Goal: Task Accomplishment & Management: Manage account settings

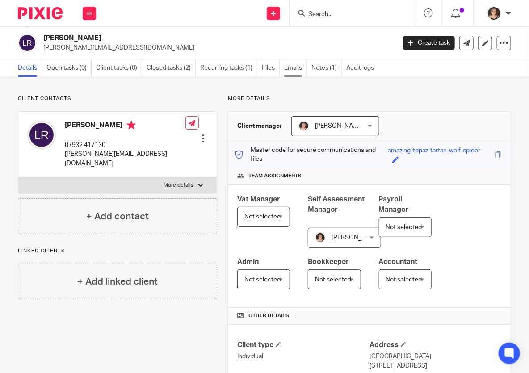
click at [293, 69] on link "Emails" at bounding box center [295, 67] width 23 height 17
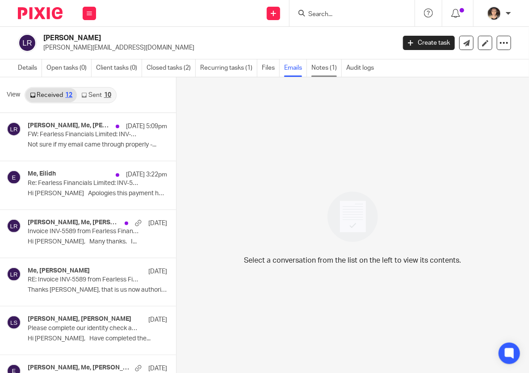
click at [319, 67] on link "Notes (1)" at bounding box center [326, 67] width 30 height 17
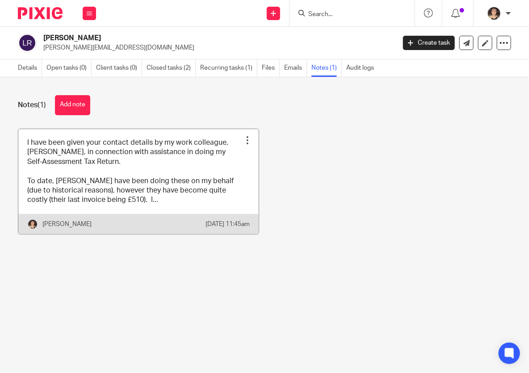
click at [140, 183] on link at bounding box center [138, 181] width 240 height 105
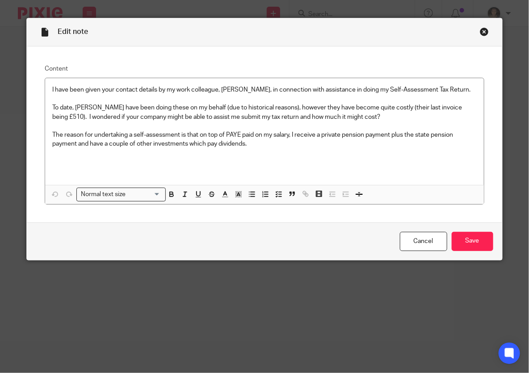
click at [482, 33] on div "Close this dialog window" at bounding box center [483, 31] width 9 height 9
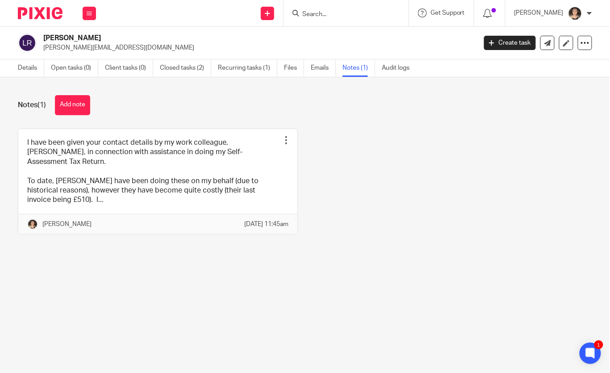
click at [336, 12] on input "Search" at bounding box center [341, 15] width 80 height 8
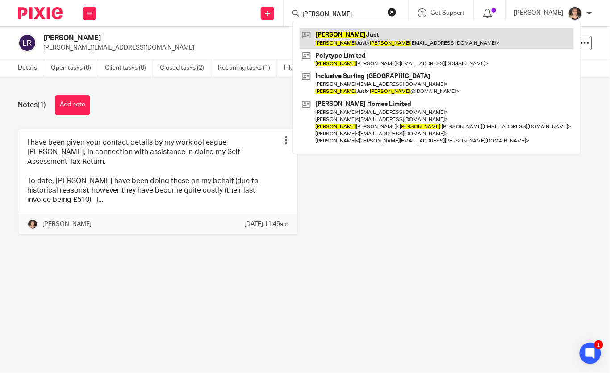
type input "lewis"
click at [358, 30] on link at bounding box center [437, 38] width 274 height 21
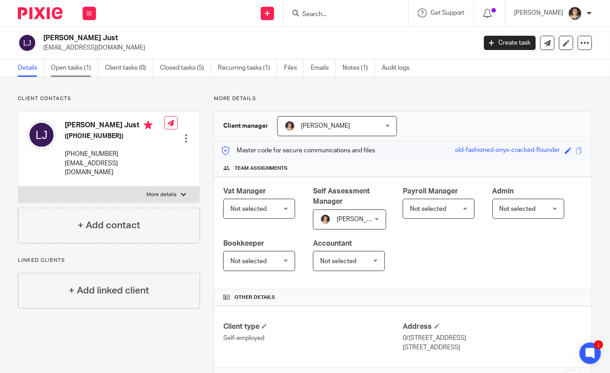
click at [60, 63] on link "Open tasks (1)" at bounding box center [74, 67] width 47 height 17
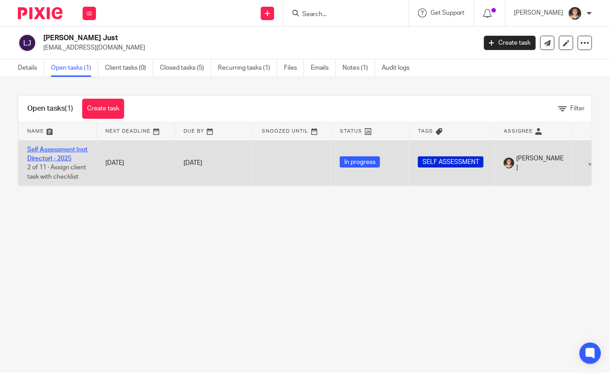
click at [53, 146] on link "Self Assessment (not Director) - 2025" at bounding box center [57, 153] width 60 height 15
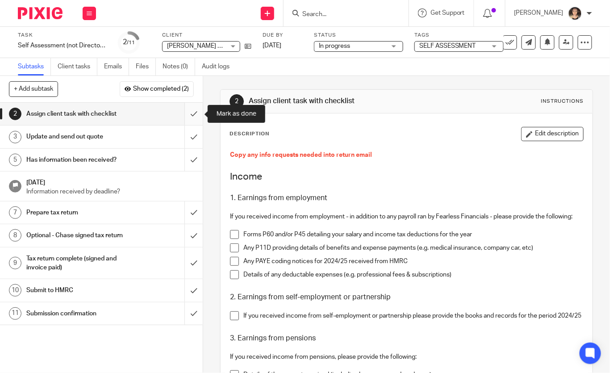
click at [194, 115] on input "submit" at bounding box center [101, 114] width 203 height 22
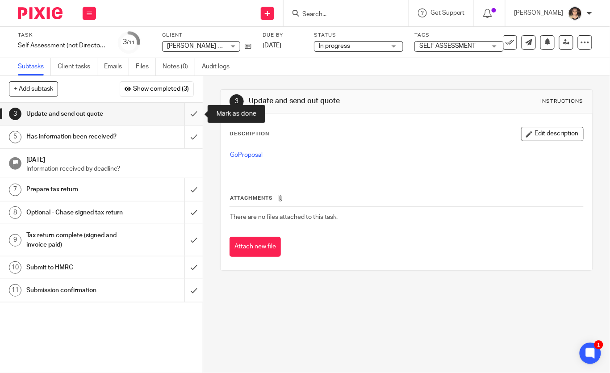
click at [196, 116] on input "submit" at bounding box center [101, 114] width 203 height 22
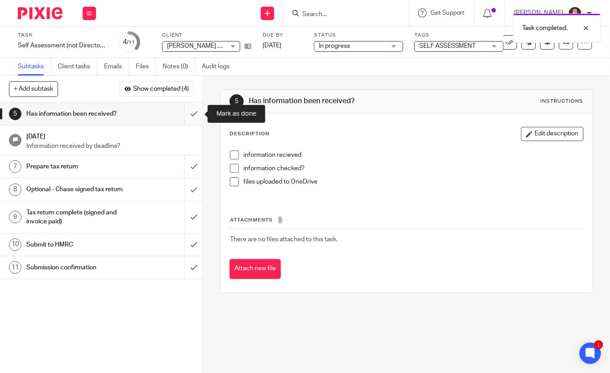
click at [196, 116] on input "submit" at bounding box center [101, 114] width 203 height 22
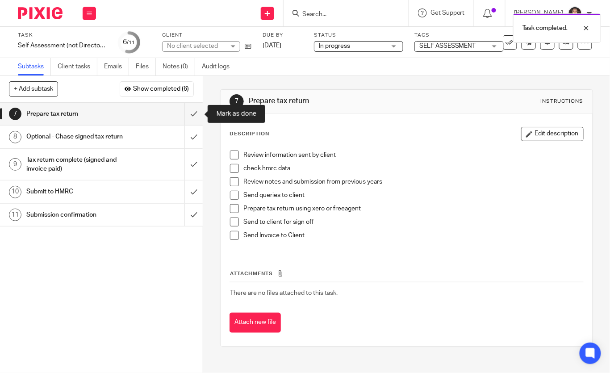
click at [196, 116] on input "submit" at bounding box center [101, 114] width 203 height 22
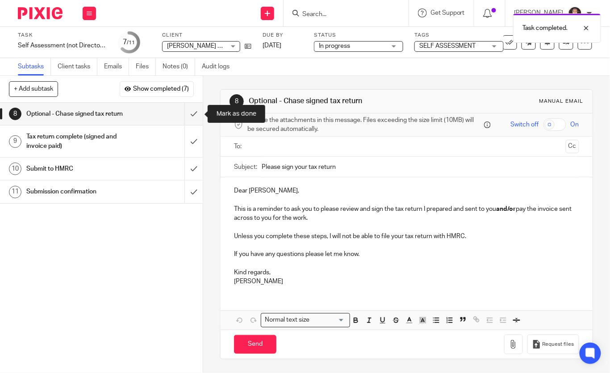
click at [196, 116] on input "submit" at bounding box center [101, 114] width 203 height 22
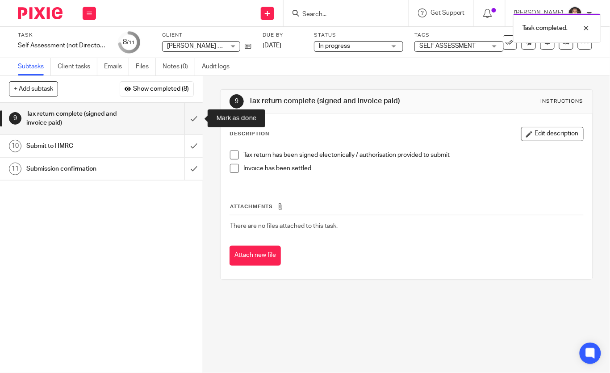
click at [196, 116] on input "submit" at bounding box center [101, 119] width 203 height 32
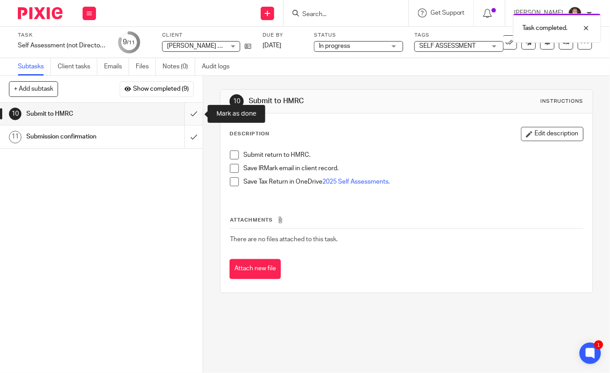
click at [191, 112] on input "submit" at bounding box center [101, 114] width 203 height 22
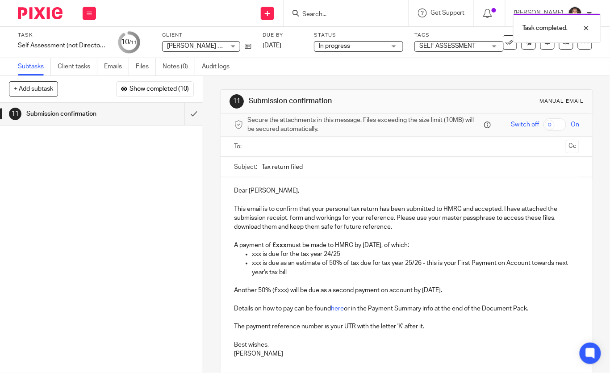
click at [267, 148] on input "text" at bounding box center [405, 147] width 311 height 10
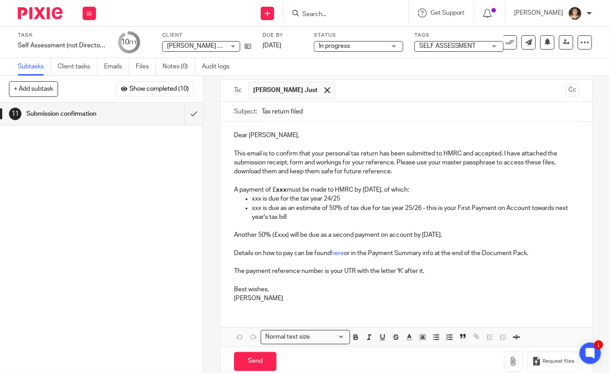
scroll to position [71, 0]
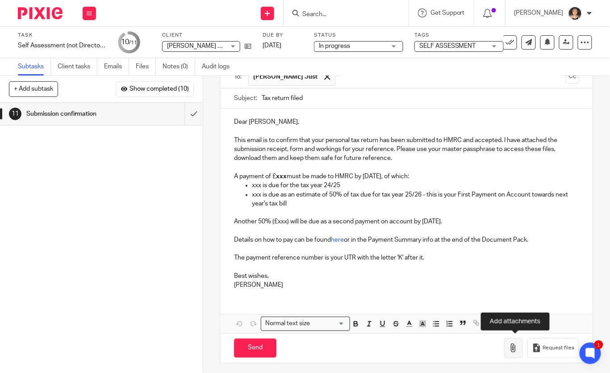
click at [513, 343] on icon "button" at bounding box center [513, 347] width 9 height 9
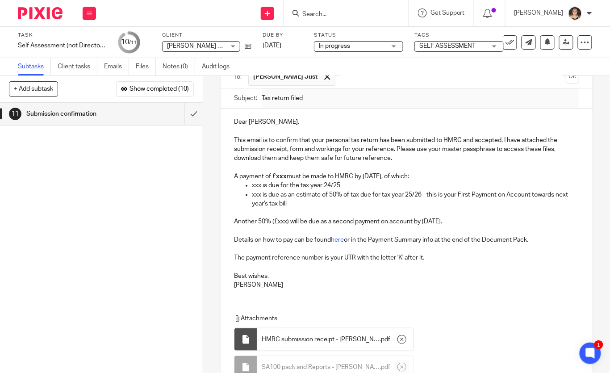
click at [282, 175] on strong "xxx" at bounding box center [281, 176] width 11 height 6
drag, startPoint x: 435, startPoint y: 176, endPoint x: 378, endPoint y: 175, distance: 57.2
click at [378, 175] on p "A payment of £ 1143.31 must be made to HMRC by 31 January 2026, of which:" at bounding box center [406, 176] width 345 height 9
click at [256, 185] on p "xxx is due for the tax year 24/25" at bounding box center [415, 185] width 327 height 9
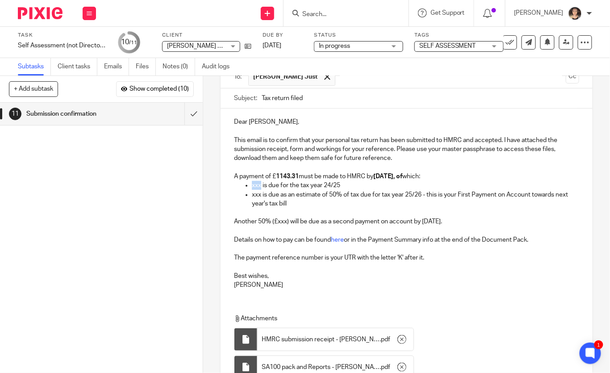
click at [256, 185] on p "xxx is due for the tax year 24/25" at bounding box center [415, 185] width 327 height 9
click at [300, 184] on p "-£1358.16 is due for the tax year 24/25" at bounding box center [415, 185] width 327 height 9
drag, startPoint x: 281, startPoint y: 183, endPoint x: 251, endPoint y: 182, distance: 29.9
click at [251, 182] on ul "-£1358.16 is due back to you as an overpayment for the tax year 24/25 xxx is du…" at bounding box center [406, 194] width 345 height 27
click at [254, 193] on p "xxx is due as an estimate of 50% of tax due for tax year 25/26 - this is your F…" at bounding box center [415, 199] width 327 height 18
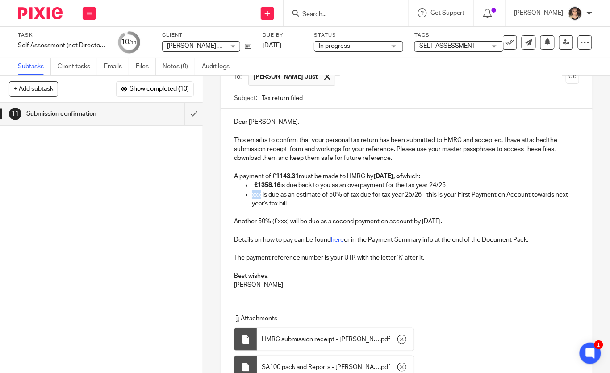
click at [254, 193] on p "xxx is due as an estimate of 50% of tax due for tax year 25/26 - this is your F…" at bounding box center [415, 199] width 327 height 18
click at [262, 191] on p "£2501.47 is due as an estimate of 50% of tax due for tax year 25/26 - this is y…" at bounding box center [415, 199] width 327 height 18
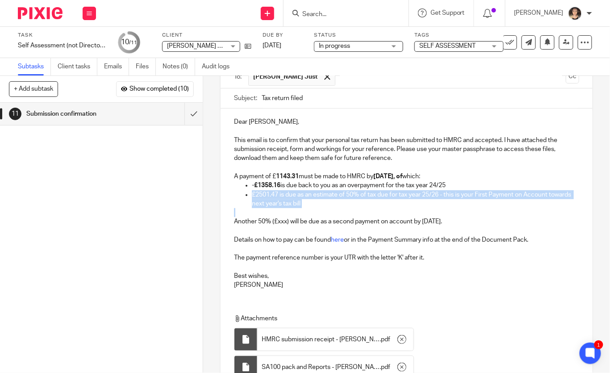
click at [262, 191] on p "£2501.47 is due as an estimate of 50% of tax due for tax year 25/26 - this is y…" at bounding box center [415, 199] width 327 height 18
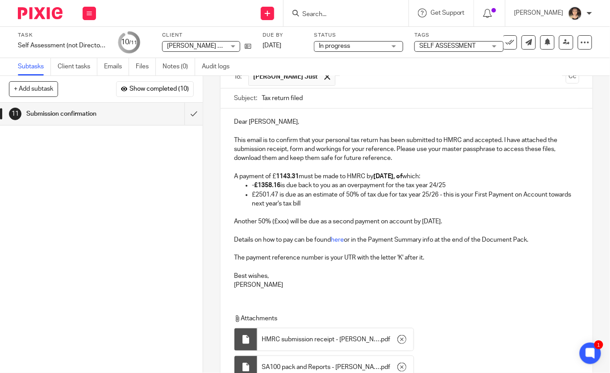
click at [277, 213] on p at bounding box center [406, 212] width 345 height 9
click at [266, 192] on p "£2501.47 is due as an estimate of 50% of tax due for tax year 25/26 - this is y…" at bounding box center [415, 199] width 327 height 18
click at [319, 203] on p "£ 2501.47 is due as an estimate of 50% of tax due for tax year 25/26 - this is …" at bounding box center [415, 199] width 327 height 18
drag, startPoint x: 279, startPoint y: 195, endPoint x: 257, endPoint y: 195, distance: 21.9
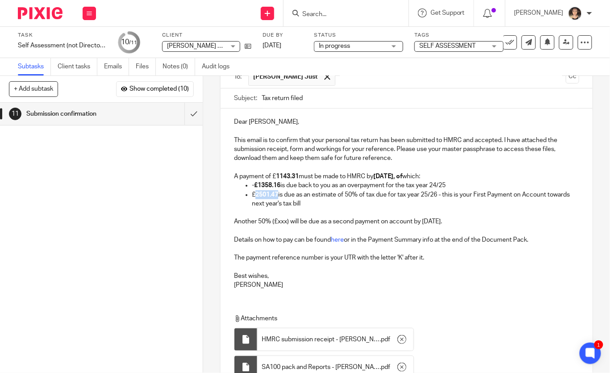
click at [257, 195] on p "£ 2501.47 is due as an estimate of 50% of tax due for tax year 25/26 - this is …" at bounding box center [415, 199] width 327 height 18
copy strong "2501.47"
click at [282, 219] on p "Another 50% (£xxx) will be due as a second payment on account by 31st of July 2…" at bounding box center [406, 221] width 345 height 9
drag, startPoint x: 498, startPoint y: 220, endPoint x: 436, endPoint y: 220, distance: 61.6
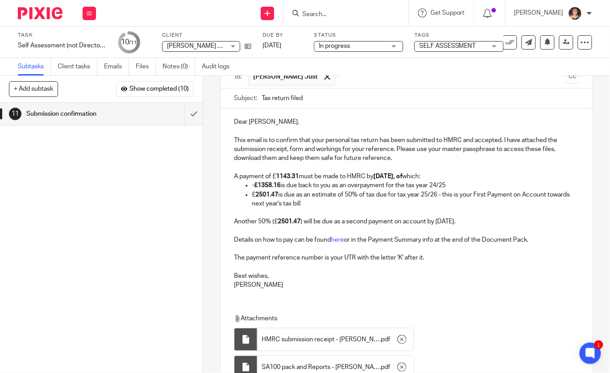
click at [436, 220] on p "Another 50% (£ 2501.47 ) will be due as a second payment on account by 31st of …" at bounding box center [406, 221] width 345 height 9
click at [445, 257] on p "The payment reference number is your UTR with the letter 'K' after it." at bounding box center [406, 257] width 345 height 9
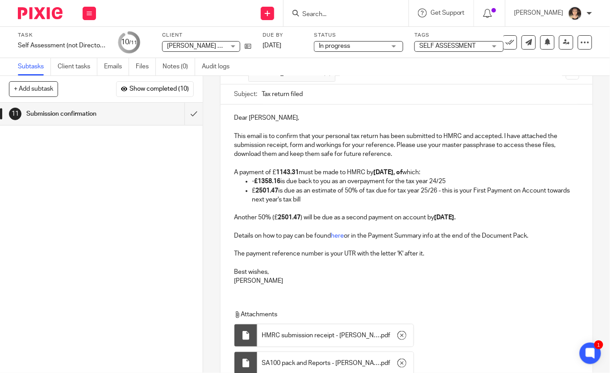
scroll to position [76, 0]
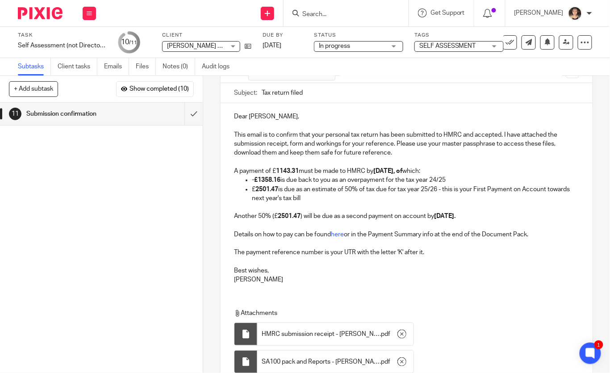
click at [409, 233] on p "Details on how to pay can be found here or in the Payment Summary info at the e…" at bounding box center [406, 234] width 345 height 9
click at [522, 233] on p "Details on how to pay can be found here or in the Payment Report info at the en…" at bounding box center [406, 234] width 345 height 9
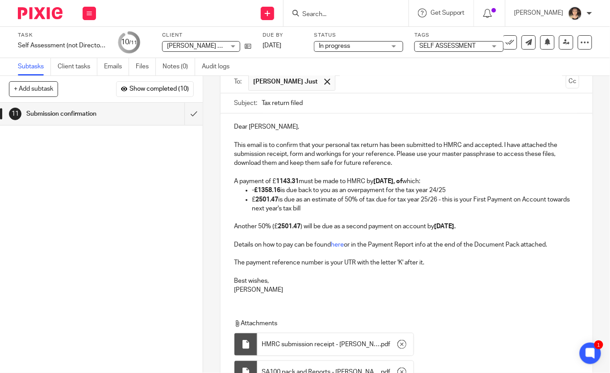
click at [318, 106] on input "Tax return filed" at bounding box center [420, 103] width 317 height 20
click at [310, 104] on input "Tax return filed and receipt attached" at bounding box center [420, 103] width 317 height 20
type input "Tax return filed - return and receipt attached"
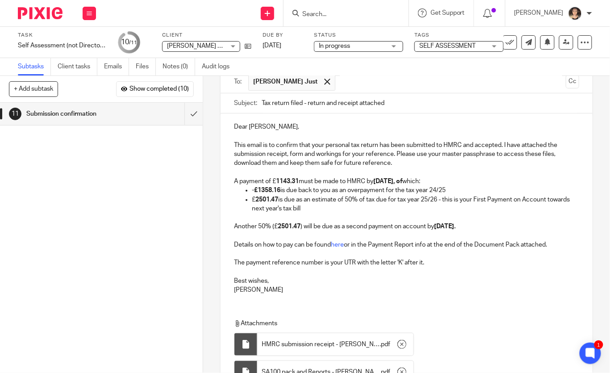
click at [376, 188] on p "-£1358.16 is due back to you as an overpayment for the tax year 24/25" at bounding box center [415, 190] width 327 height 9
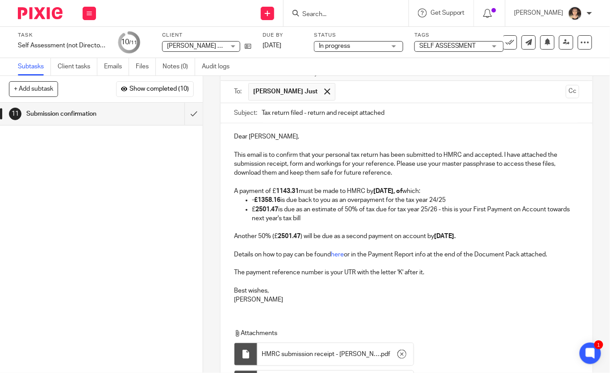
scroll to position [0, 0]
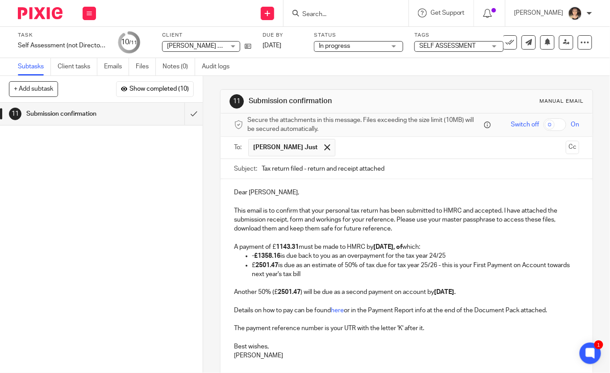
click at [558, 124] on input "checkbox" at bounding box center [554, 124] width 23 height 13
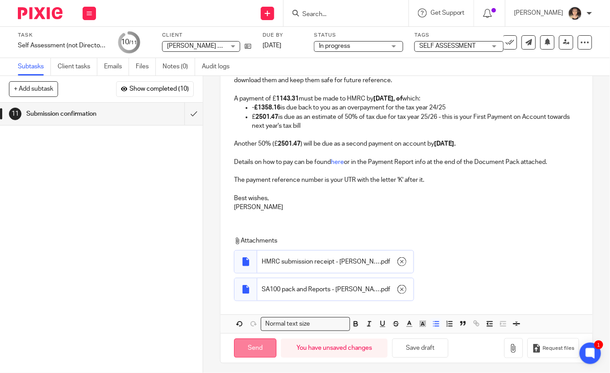
click at [242, 350] on input "Send" at bounding box center [255, 347] width 42 height 19
checkbox input "false"
type input "Sent"
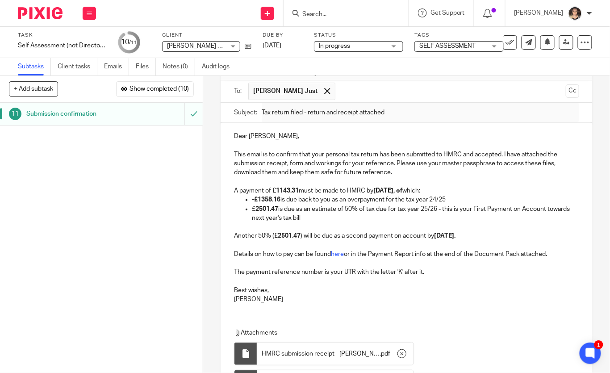
scroll to position [0, 0]
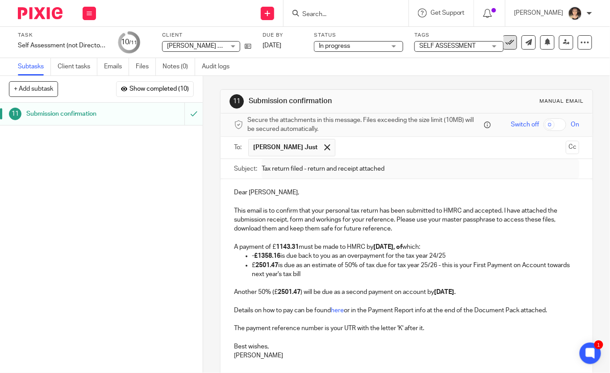
click at [512, 42] on icon at bounding box center [509, 42] width 9 height 9
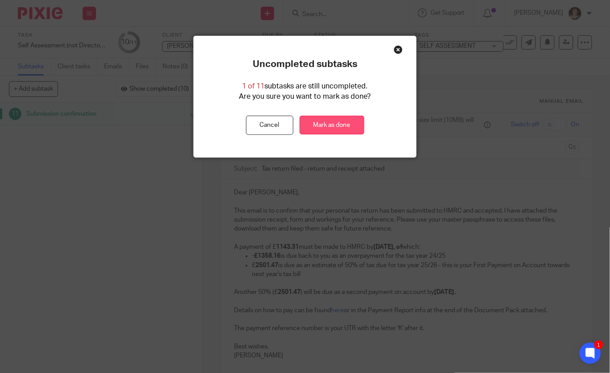
click at [333, 127] on link "Mark as done" at bounding box center [332, 125] width 65 height 19
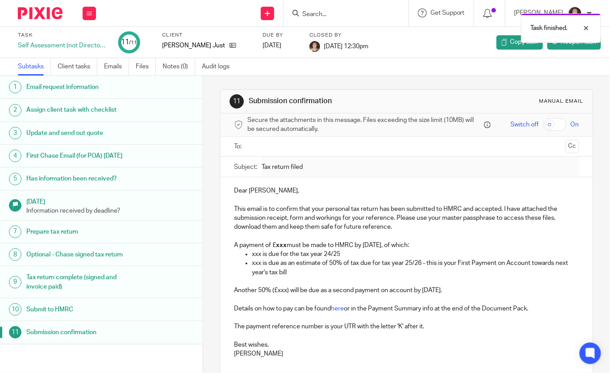
click at [333, 15] on div "Task finished." at bounding box center [453, 26] width 296 height 34
click at [338, 13] on div "Task finished." at bounding box center [453, 26] width 296 height 34
click at [323, 13] on div "Task finished." at bounding box center [453, 26] width 296 height 34
click at [348, 13] on div "Task finished." at bounding box center [453, 26] width 296 height 34
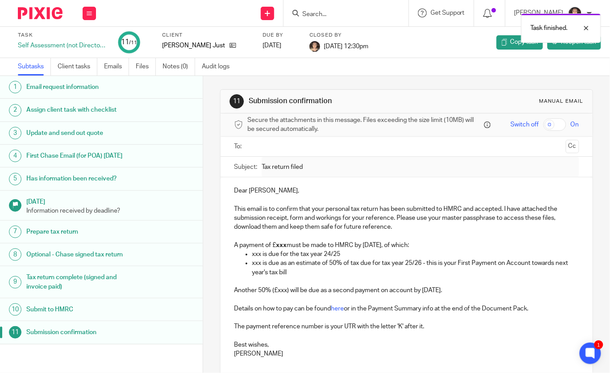
click at [333, 15] on div "Task finished." at bounding box center [453, 26] width 296 height 34
click at [346, 16] on input "Search" at bounding box center [341, 15] width 80 height 8
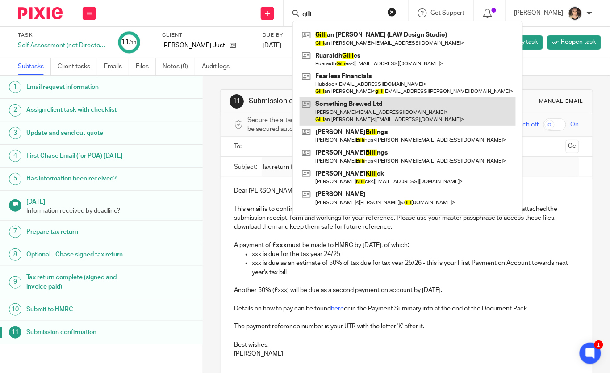
type input "gilli"
click at [355, 106] on link at bounding box center [408, 111] width 216 height 28
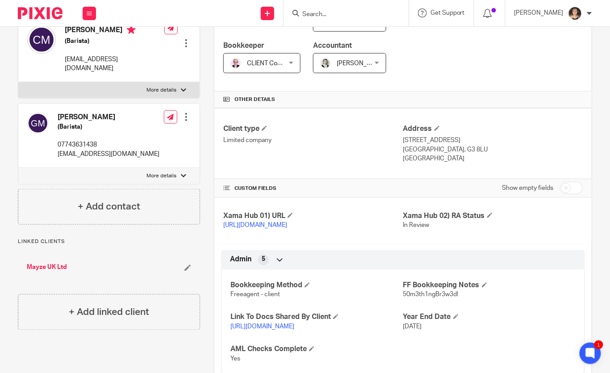
scroll to position [159, 0]
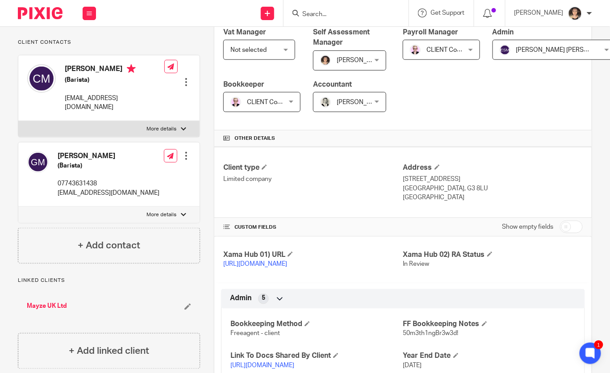
click at [184, 152] on div at bounding box center [186, 155] width 9 height 9
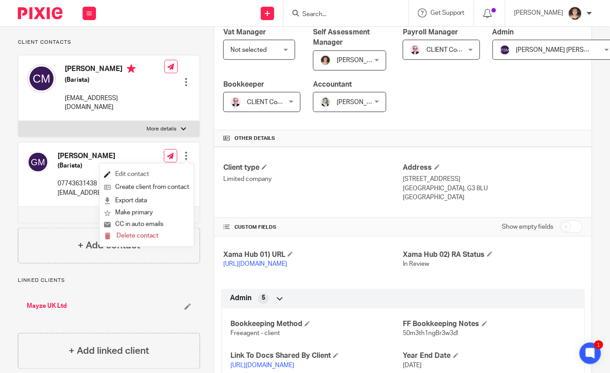
click at [143, 173] on link "Edit contact" at bounding box center [146, 174] width 85 height 13
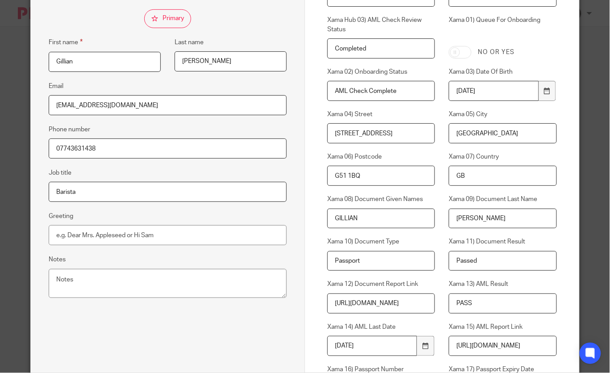
scroll to position [152, 0]
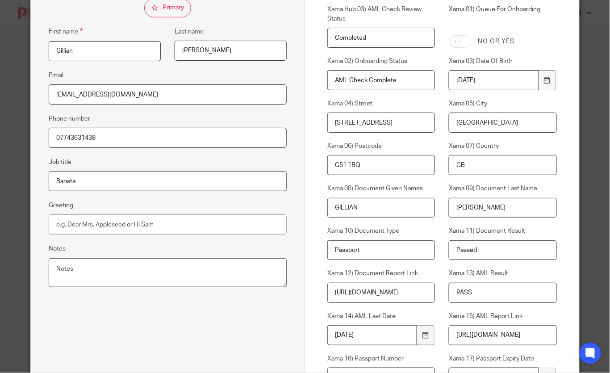
click at [101, 270] on textarea "Notes" at bounding box center [168, 272] width 238 height 29
click at [100, 271] on textarea "Notes" at bounding box center [168, 272] width 238 height 29
paste textarea "1872565433"
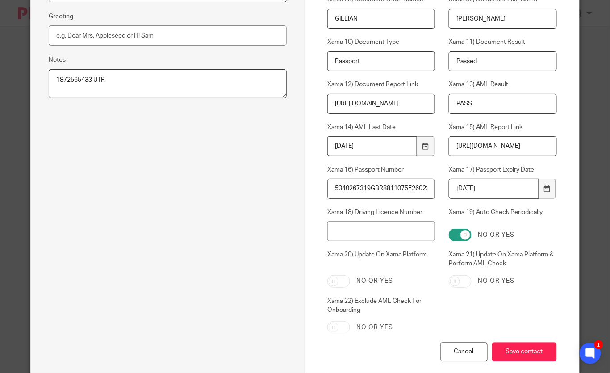
scroll to position [388, 0]
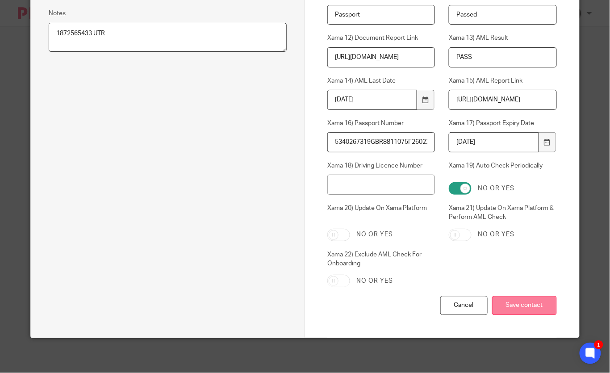
type textarea "1872565433 UTR"
click at [532, 306] on input "Save contact" at bounding box center [524, 305] width 65 height 19
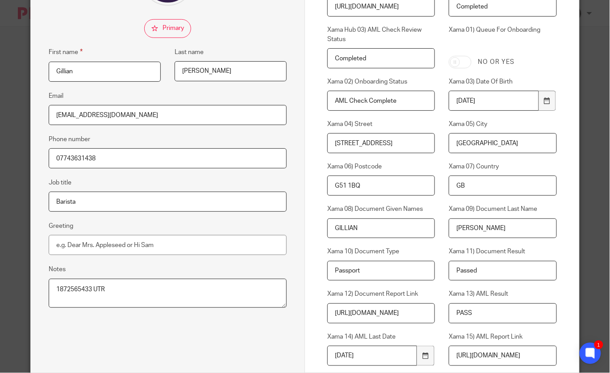
scroll to position [0, 0]
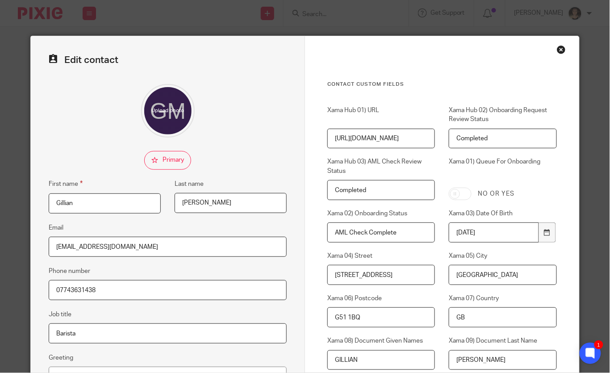
click at [562, 50] on div "Close this dialog window" at bounding box center [561, 49] width 9 height 9
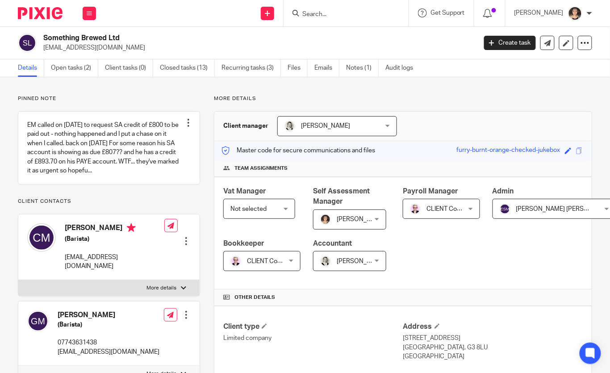
click at [319, 12] on input "Search" at bounding box center [341, 15] width 80 height 8
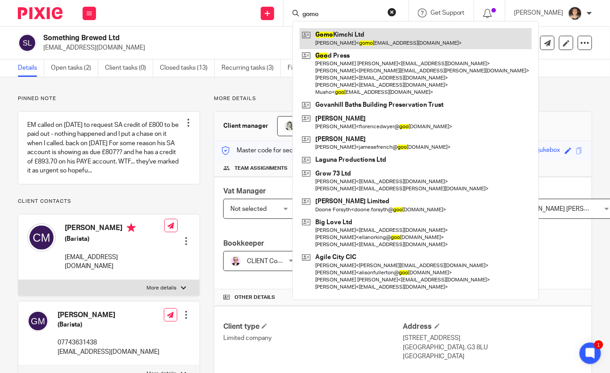
type input "gomo"
click at [361, 38] on link at bounding box center [416, 38] width 232 height 21
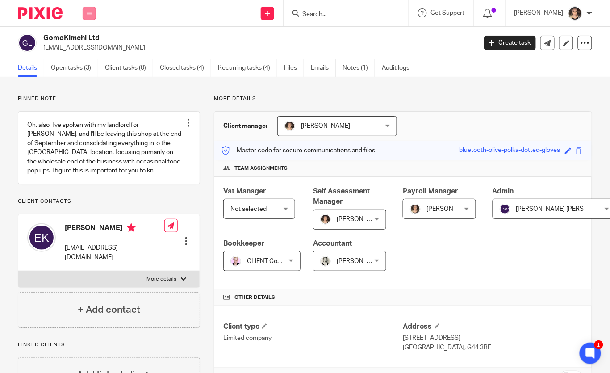
click at [91, 13] on icon at bounding box center [89, 13] width 5 height 5
click at [86, 110] on link "Settings" at bounding box center [89, 107] width 24 height 6
click at [79, 71] on link "Open tasks (3)" at bounding box center [74, 67] width 47 height 17
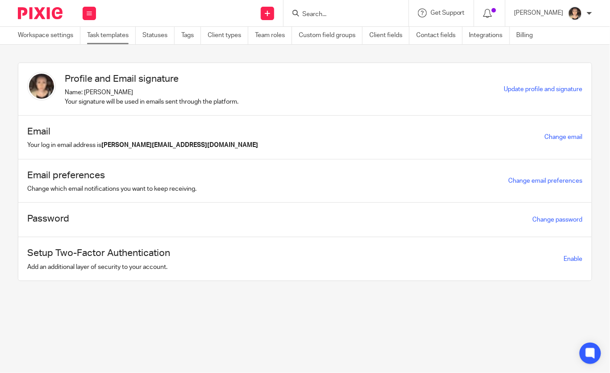
click at [107, 32] on link "Task templates" at bounding box center [111, 35] width 49 height 17
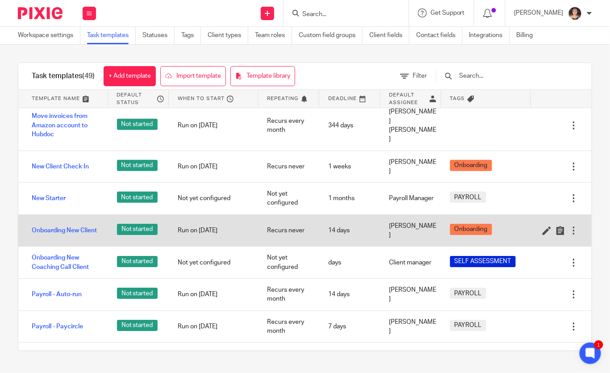
scroll to position [852, 0]
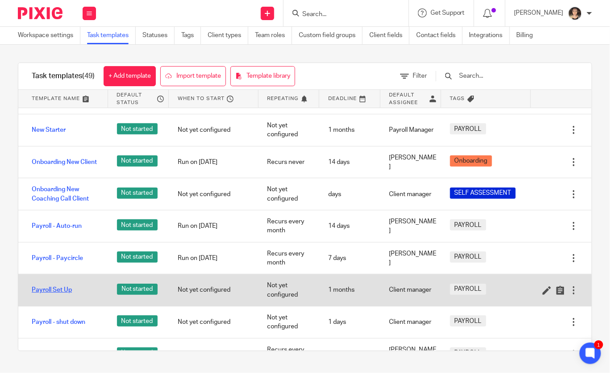
click at [51, 285] on link "Payroll Set Up" at bounding box center [52, 289] width 40 height 9
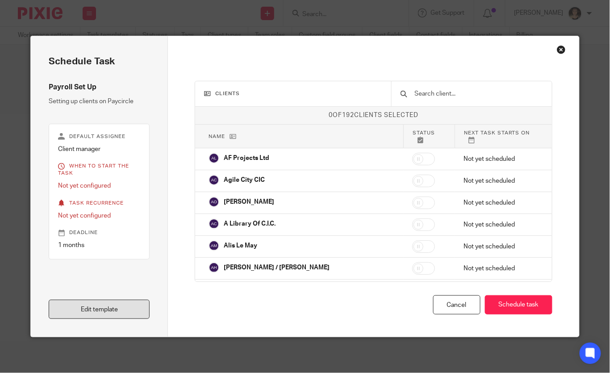
click at [116, 313] on link "Edit template" at bounding box center [99, 309] width 101 height 19
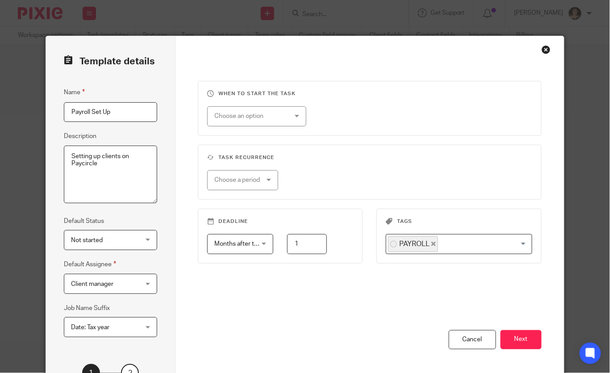
scroll to position [83, 0]
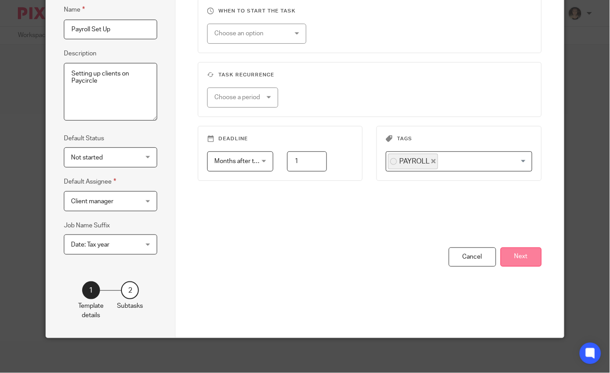
click at [517, 263] on button "Next" at bounding box center [520, 256] width 41 height 19
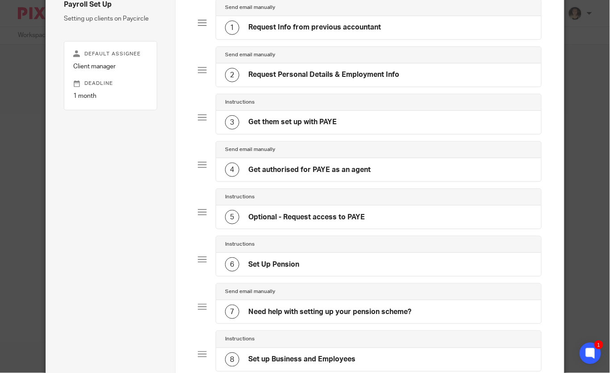
click at [298, 113] on div "3 Get them set up with PAYE" at bounding box center [378, 122] width 325 height 23
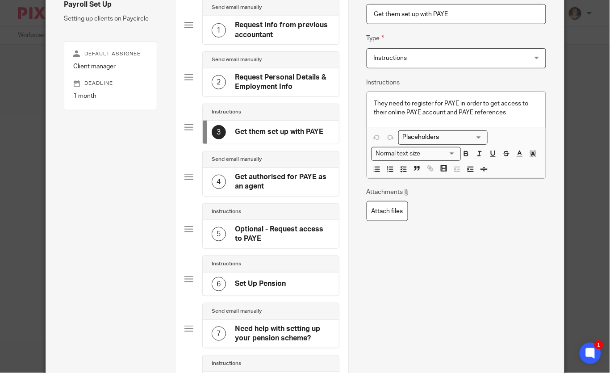
click at [275, 184] on h4 "Get authorised for PAYE as an agent" at bounding box center [282, 181] width 95 height 19
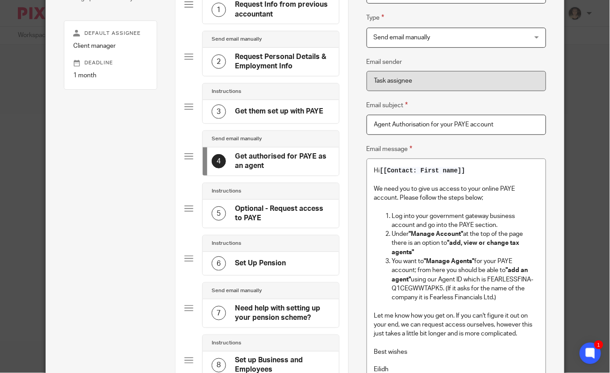
scroll to position [107, 0]
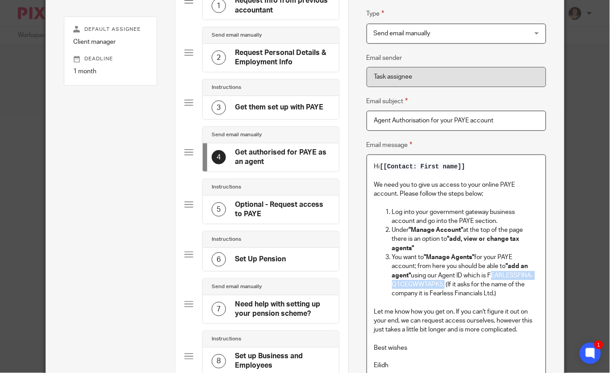
drag, startPoint x: 443, startPoint y: 283, endPoint x: 490, endPoint y: 276, distance: 47.9
click at [490, 276] on p "You want to "Manage Agents" for your PAYE account; from here you should be able…" at bounding box center [465, 275] width 146 height 45
copy p "FEARLESSFINA-Q1CEGWWTAPK5"
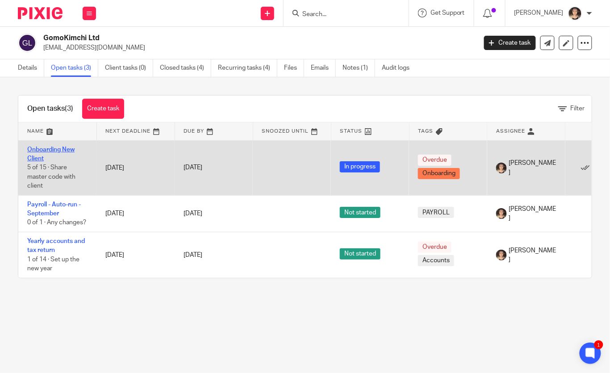
click at [37, 157] on link "Onboarding New Client" at bounding box center [50, 153] width 47 height 15
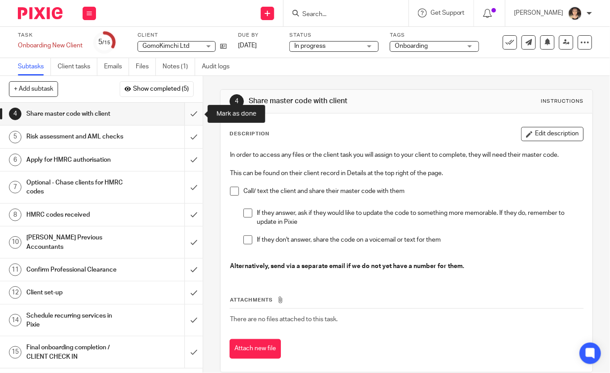
click at [194, 112] on input "submit" at bounding box center [101, 114] width 203 height 22
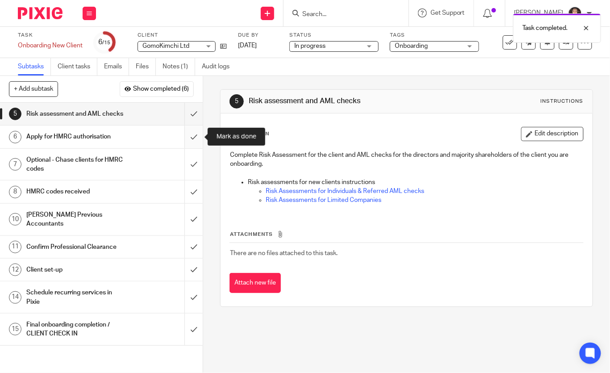
click at [195, 133] on input "submit" at bounding box center [101, 136] width 203 height 22
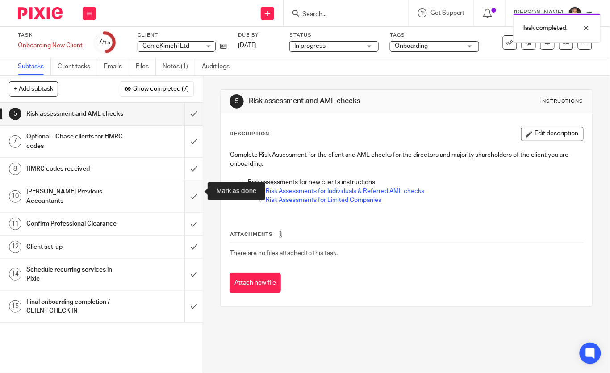
click at [194, 190] on input "submit" at bounding box center [101, 196] width 203 height 32
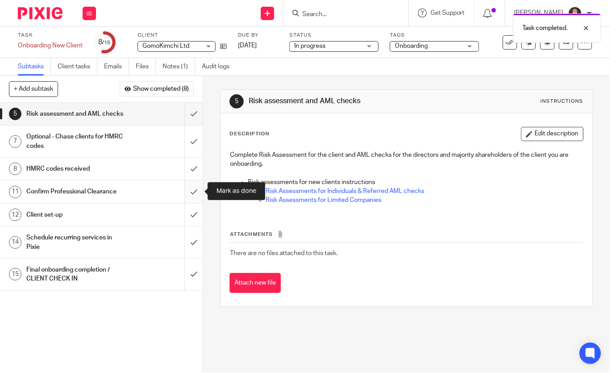
click at [193, 190] on input "submit" at bounding box center [101, 191] width 203 height 22
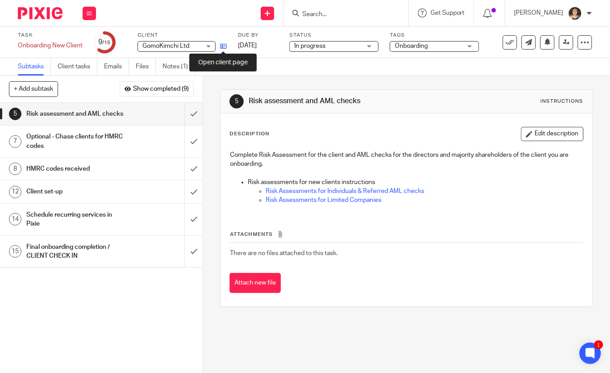
click at [225, 46] on icon at bounding box center [223, 46] width 7 height 7
click at [116, 66] on link "Emails" at bounding box center [116, 66] width 25 height 17
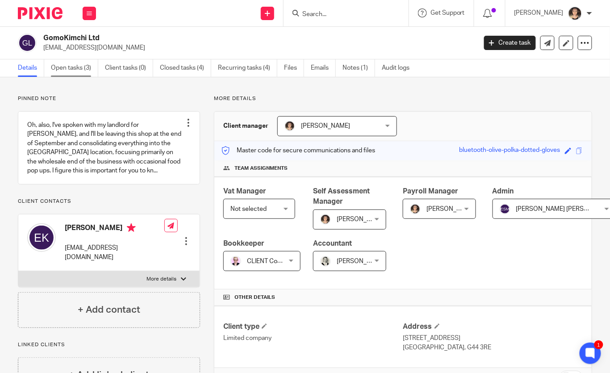
click at [81, 64] on link "Open tasks (3)" at bounding box center [74, 67] width 47 height 17
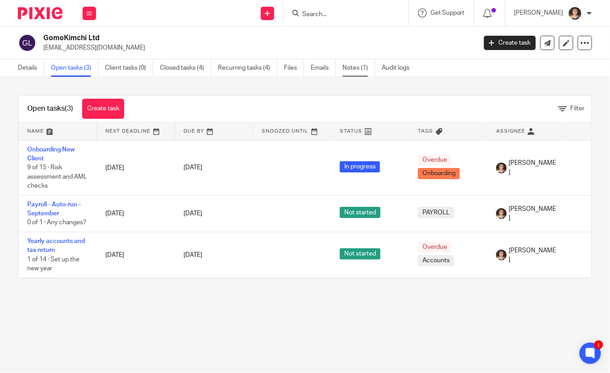
click at [353, 69] on link "Notes (1)" at bounding box center [358, 67] width 33 height 17
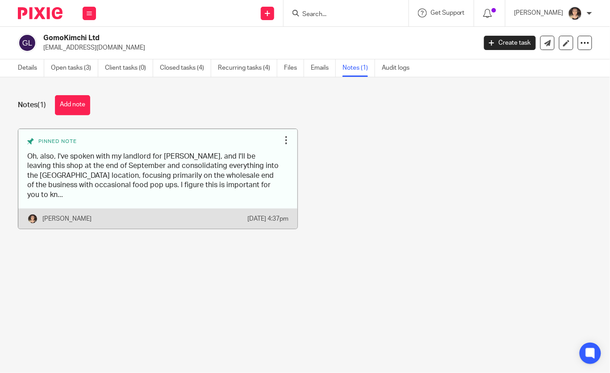
click at [238, 168] on link at bounding box center [157, 179] width 279 height 100
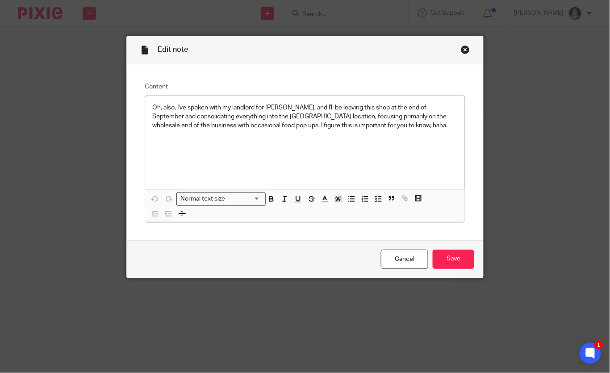
click at [466, 52] on div "Close this dialog window" at bounding box center [465, 49] width 9 height 9
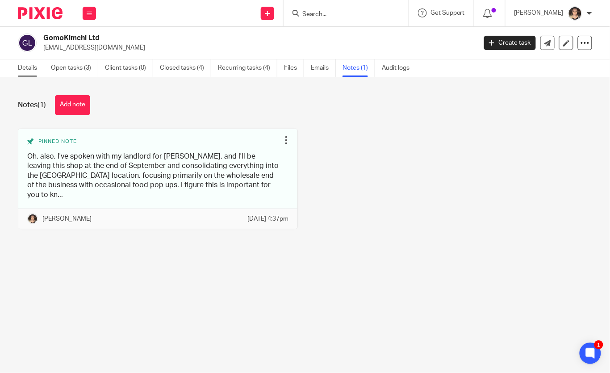
click at [28, 70] on link "Details" at bounding box center [31, 67] width 26 height 17
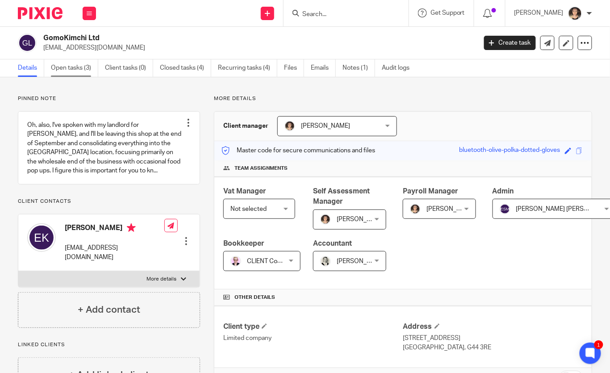
click at [71, 66] on link "Open tasks (3)" at bounding box center [74, 67] width 47 height 17
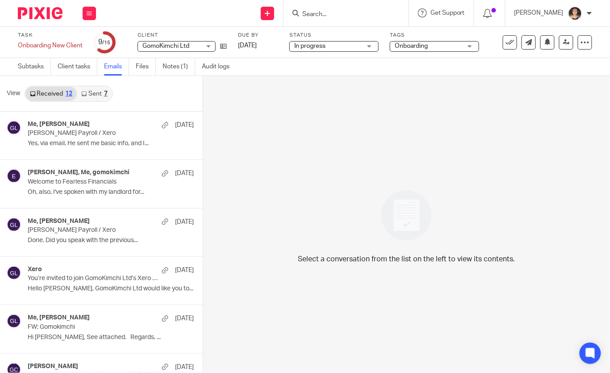
click at [94, 91] on link "Sent 7" at bounding box center [94, 94] width 35 height 14
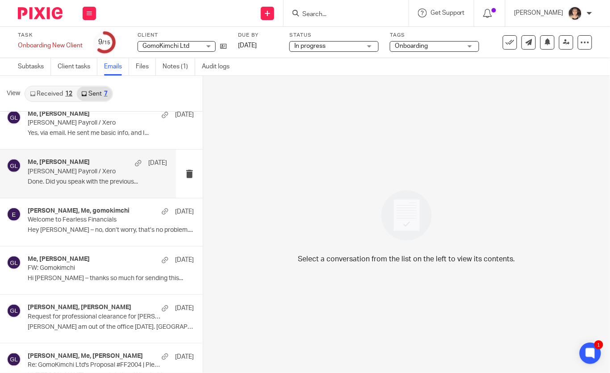
scroll to position [76, 0]
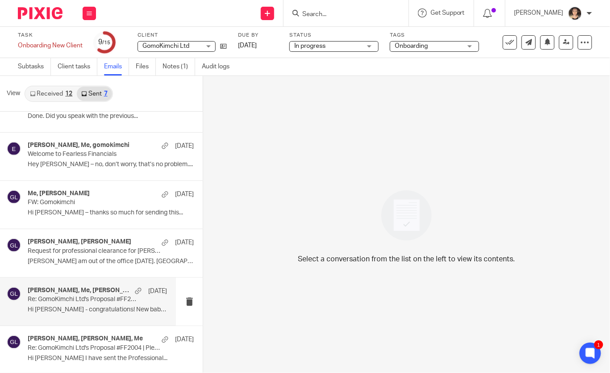
click at [98, 304] on div "Edward Kim, Me, Gillian Caughey 2 Jul Re: GomoKimchi Ltd's Proposal #FF2004 | P…" at bounding box center [97, 302] width 139 height 30
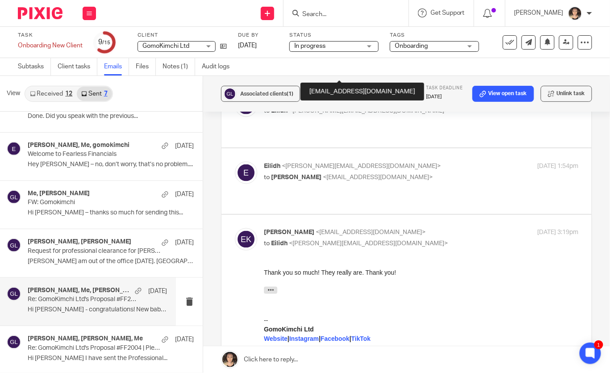
scroll to position [322, 0]
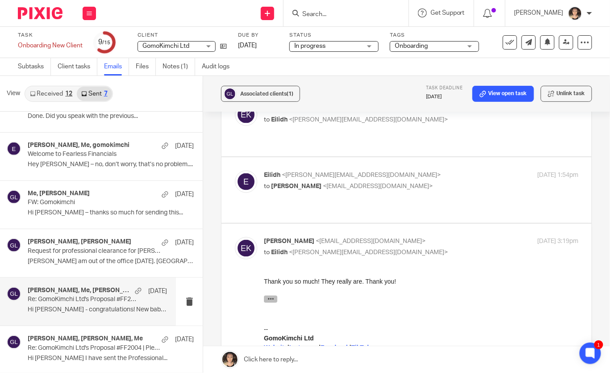
click at [270, 299] on icon "button" at bounding box center [270, 298] width 7 height 7
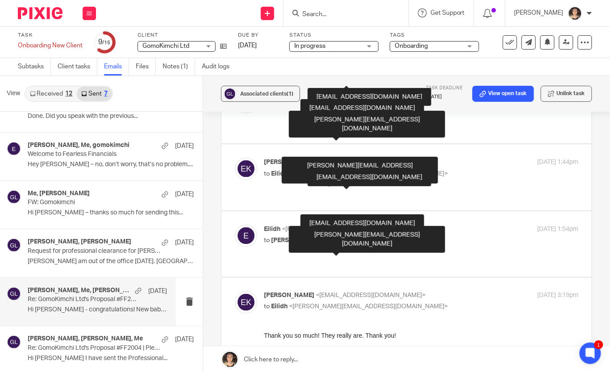
scroll to position [269, 0]
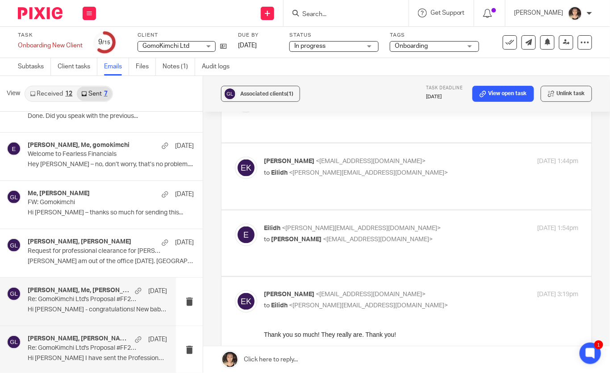
click at [99, 354] on p "Hi Eddie I have sent the Professional..." at bounding box center [97, 358] width 139 height 8
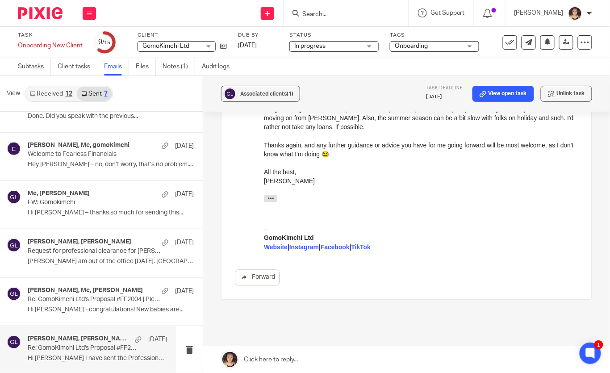
scroll to position [381, 0]
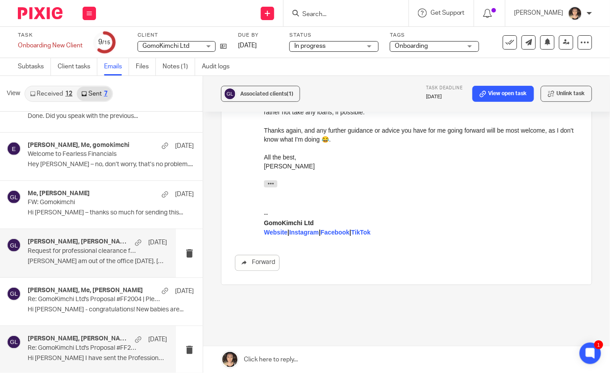
click at [83, 248] on p "Request for professional clearance for Edward Kim / Gomo Kimchi Ltd" at bounding box center [84, 251] width 112 height 8
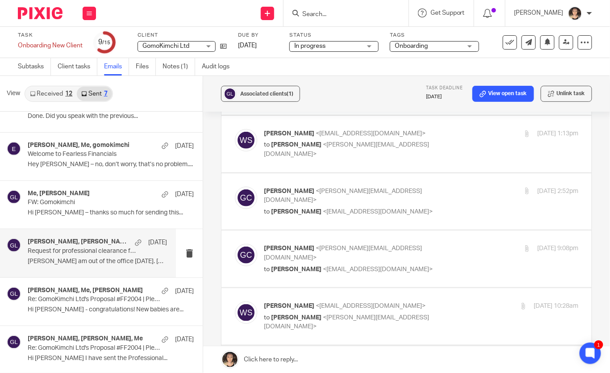
scroll to position [106, 0]
click at [360, 131] on div "William Sutherland <william@sutherlandbusinesssolutions.com> to Gillian Caughey…" at bounding box center [368, 144] width 209 height 30
checkbox input "true"
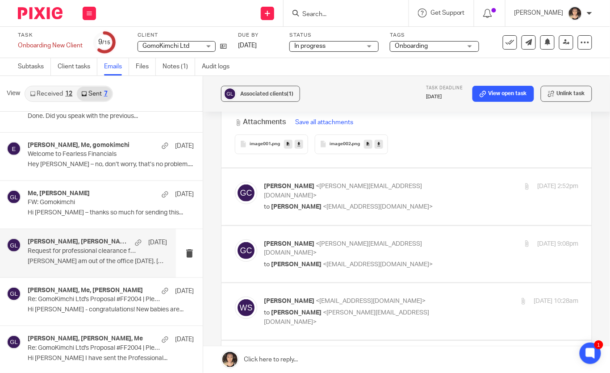
scroll to position [963, 0]
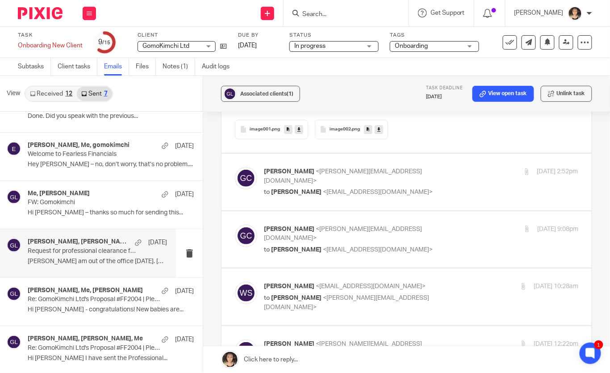
click at [411, 154] on label at bounding box center [406, 182] width 370 height 57
click at [235, 167] on input "checkbox" at bounding box center [234, 167] width 0 height 0
checkbox input "true"
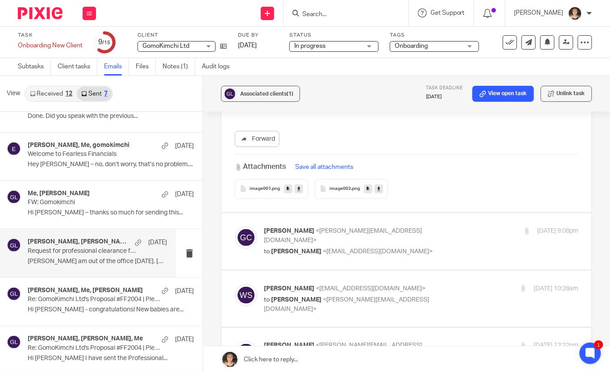
scroll to position [1146, 0]
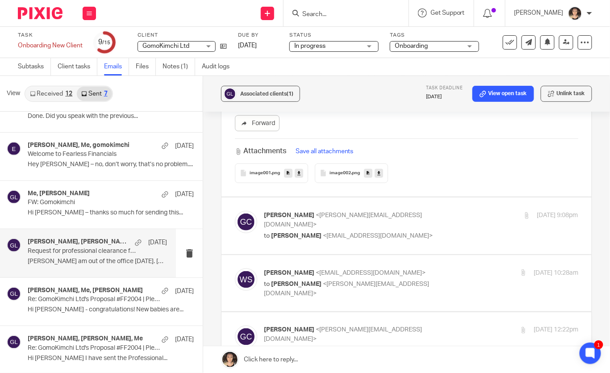
click at [509, 214] on div "Gillian Caughey <gillian@fearlessfinancials.co.uk> to William Sutherland <willi…" at bounding box center [421, 226] width 314 height 30
checkbox input "true"
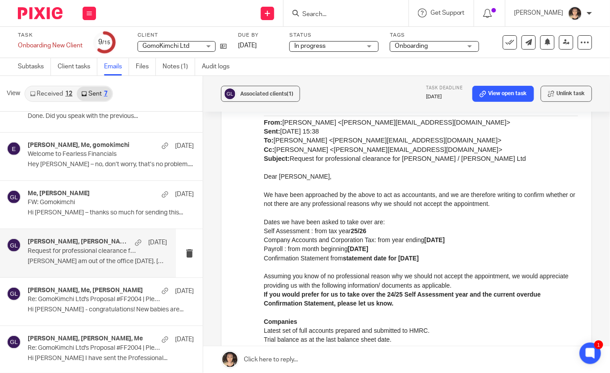
scroll to position [1617, 0]
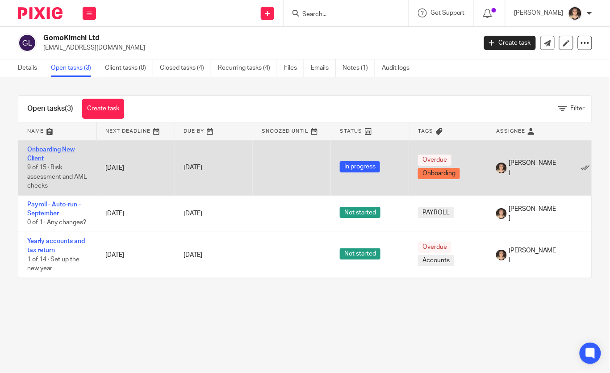
click at [43, 146] on link "Onboarding New Client" at bounding box center [50, 153] width 47 height 15
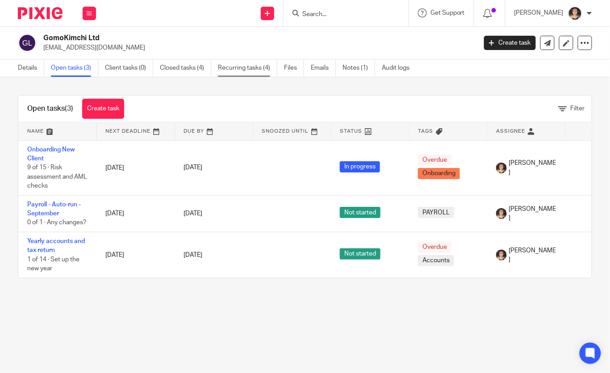
click at [254, 63] on link "Recurring tasks (4)" at bounding box center [247, 67] width 59 height 17
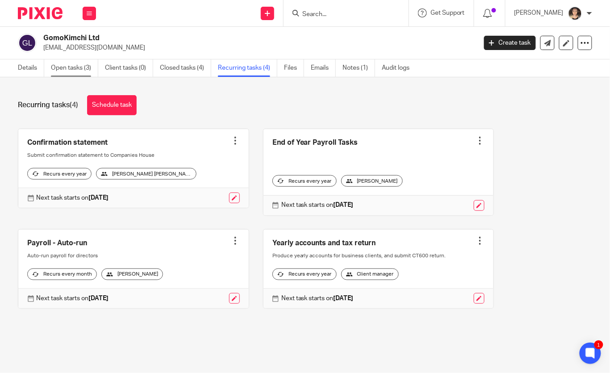
click at [68, 66] on link "Open tasks (3)" at bounding box center [74, 67] width 47 height 17
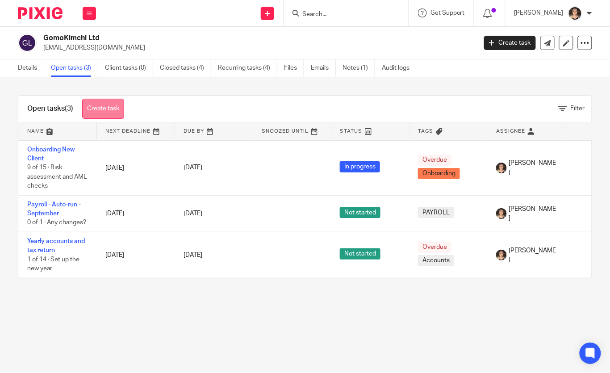
click at [102, 106] on link "Create task" at bounding box center [103, 109] width 42 height 20
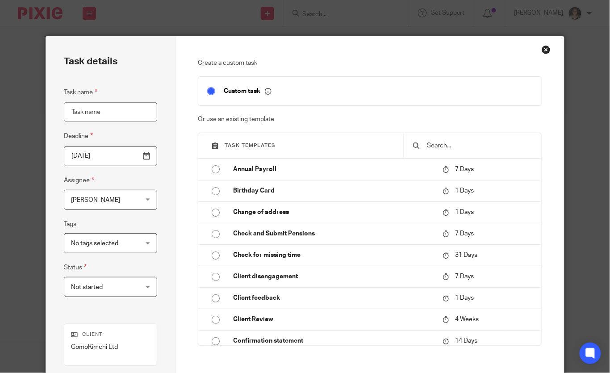
click at [454, 148] on input "text" at bounding box center [479, 146] width 106 height 10
click at [98, 112] on input "Task name" at bounding box center [110, 112] width 93 height 20
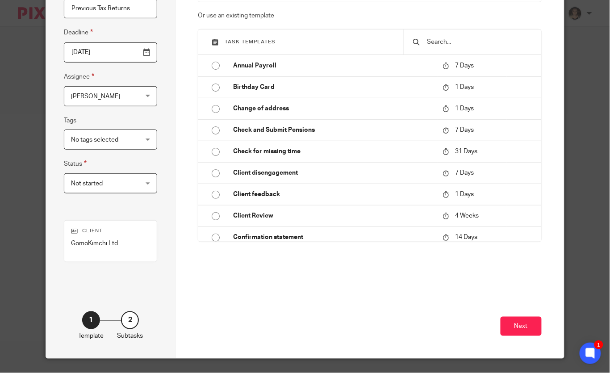
scroll to position [124, 0]
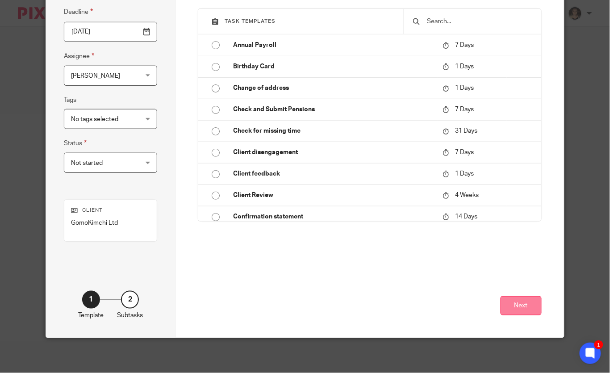
type input "Previous Tax Returns"
click at [514, 302] on button "Next" at bounding box center [520, 305] width 41 height 19
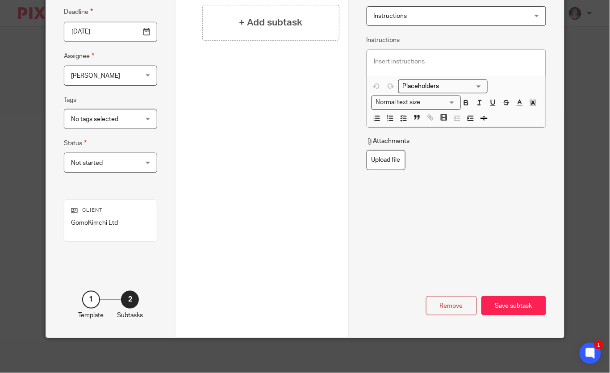
scroll to position [6, 0]
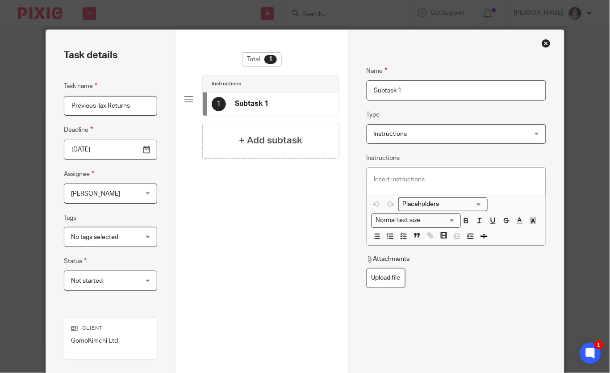
click at [401, 185] on div at bounding box center [456, 181] width 179 height 27
drag, startPoint x: 417, startPoint y: 93, endPoint x: 304, endPoint y: 92, distance: 112.9
click at [304, 92] on div "Task details Task name Previous Tax Returns Deadline [DATE] Assignee [PERSON_NA…" at bounding box center [304, 242] width 517 height 425
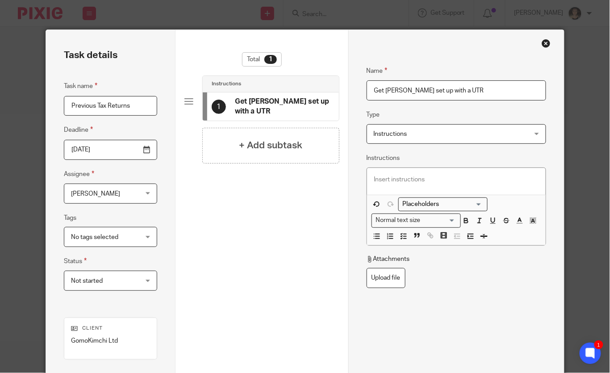
type input "Get [PERSON_NAME] set up with a UTR"
click at [388, 182] on p at bounding box center [456, 179] width 164 height 9
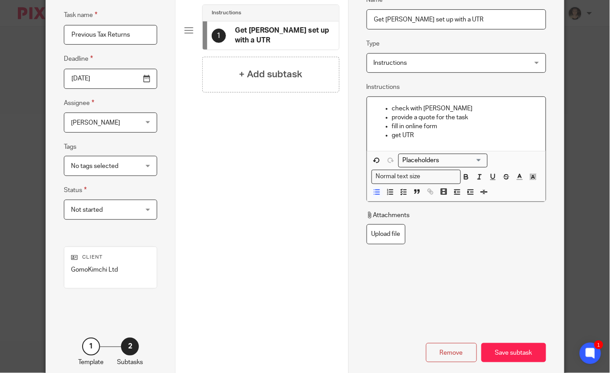
scroll to position [124, 0]
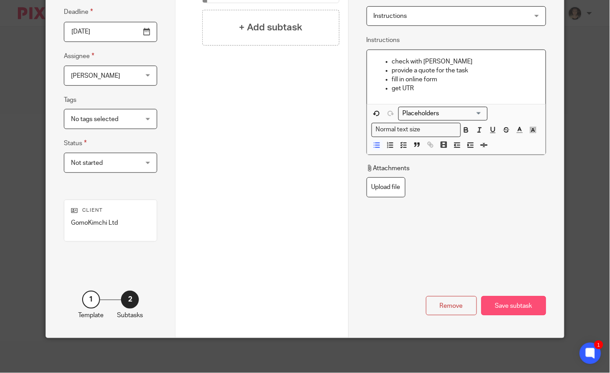
click at [507, 308] on div "Save subtask" at bounding box center [513, 305] width 65 height 19
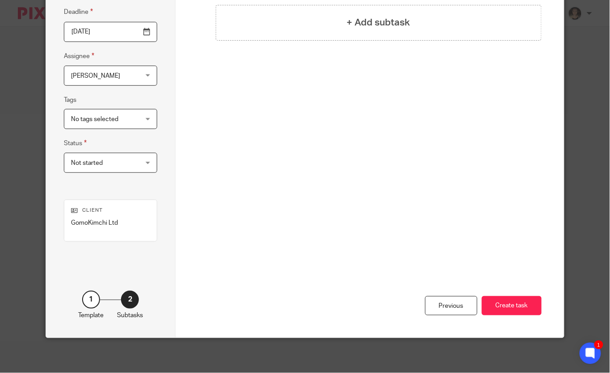
scroll to position [11, 0]
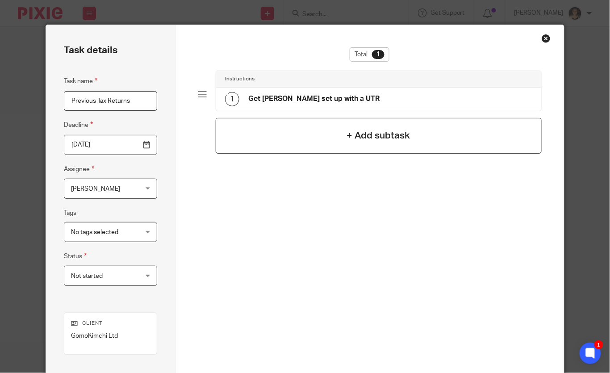
click at [347, 131] on h4 "+ Add subtask" at bounding box center [378, 136] width 63 height 14
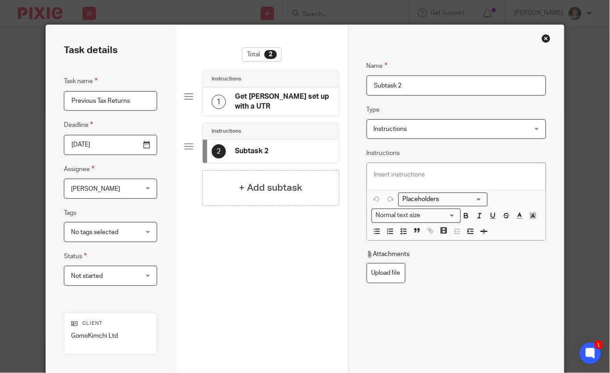
drag, startPoint x: 413, startPoint y: 85, endPoint x: 358, endPoint y: 85, distance: 54.9
click at [358, 85] on div "Name Get Eddie set up with a UTR Type Instructions Instructions Instructions Se…" at bounding box center [456, 237] width 216 height 425
type input "Collect info"
click at [384, 129] on span "Instructions" at bounding box center [390, 129] width 33 height 6
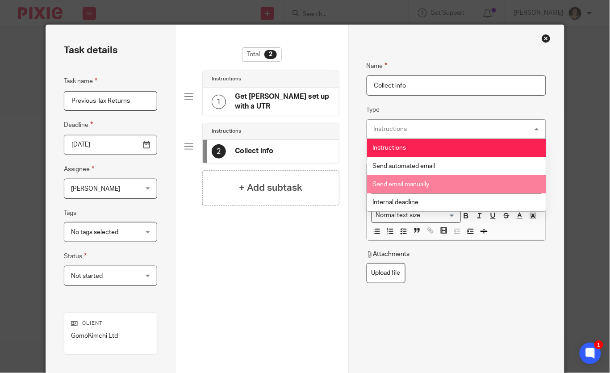
click at [400, 181] on span "Send email manually" at bounding box center [401, 184] width 57 height 6
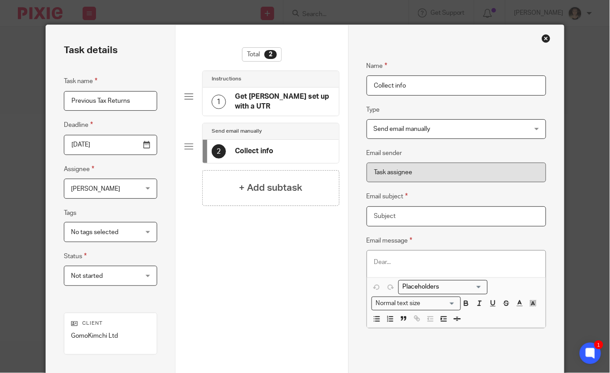
click at [403, 219] on input "Email subject" at bounding box center [456, 216] width 179 height 20
type input "Self Assessment info"
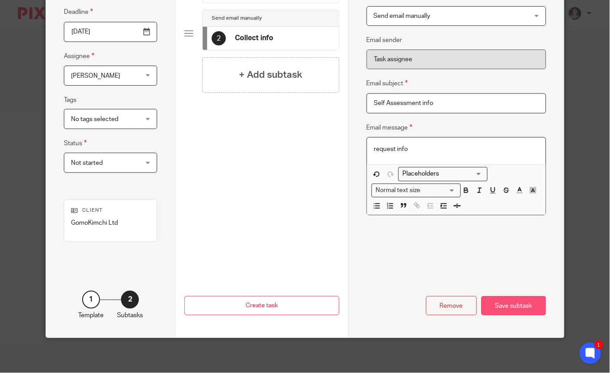
click at [510, 309] on div "Save subtask" at bounding box center [513, 305] width 65 height 19
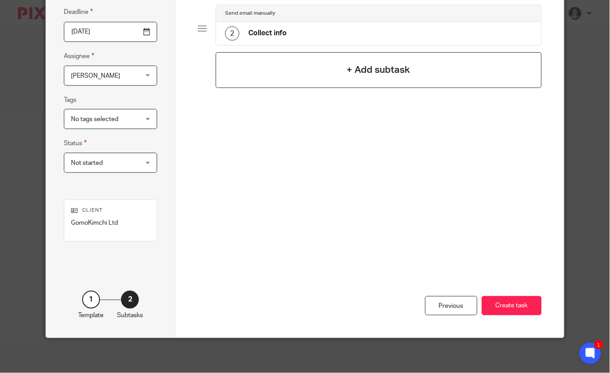
click at [352, 59] on div "+ Add subtask" at bounding box center [378, 70] width 325 height 36
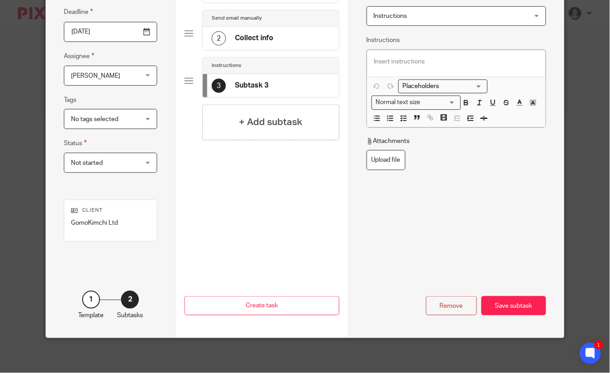
scroll to position [24, 0]
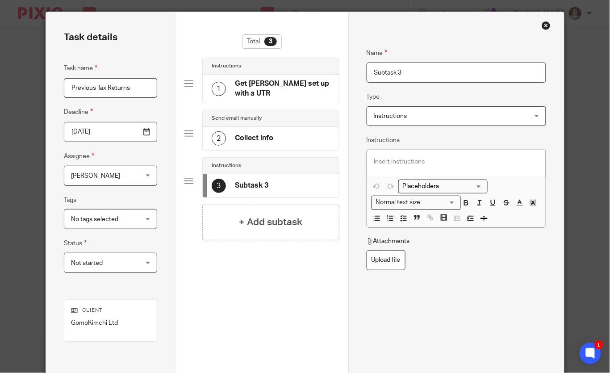
drag, startPoint x: 412, startPoint y: 69, endPoint x: 343, endPoint y: 67, distance: 68.8
click at [343, 67] on div "Task details Task name Previous Tax Returns Deadline 2025-09-17 Assignee Eilidh…" at bounding box center [304, 224] width 517 height 425
type input "Prepare historic tax returns"
click at [383, 160] on p at bounding box center [456, 161] width 164 height 9
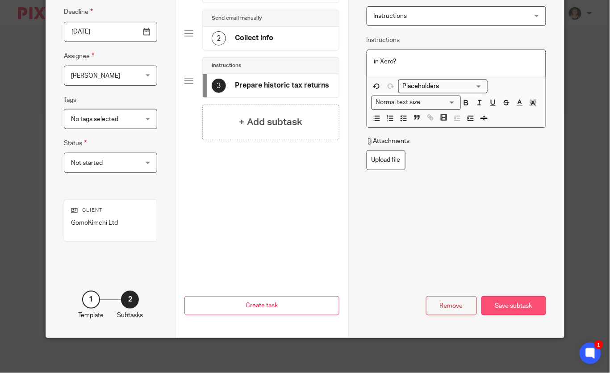
click at [521, 309] on div "Save subtask" at bounding box center [513, 305] width 65 height 19
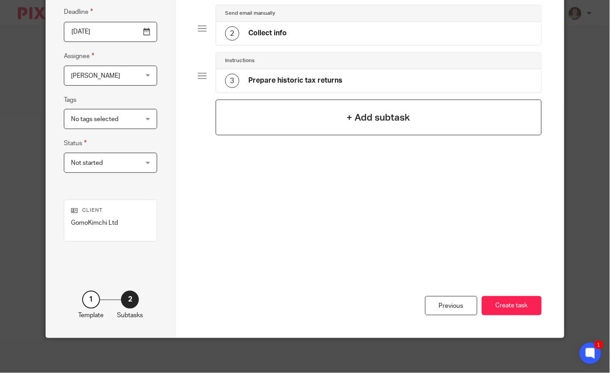
click at [360, 116] on h4 "+ Add subtask" at bounding box center [378, 118] width 63 height 14
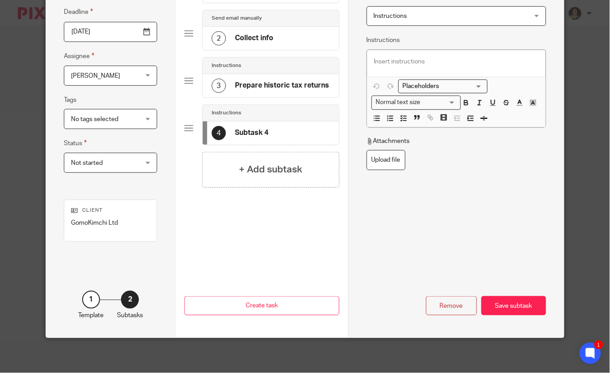
scroll to position [0, 0]
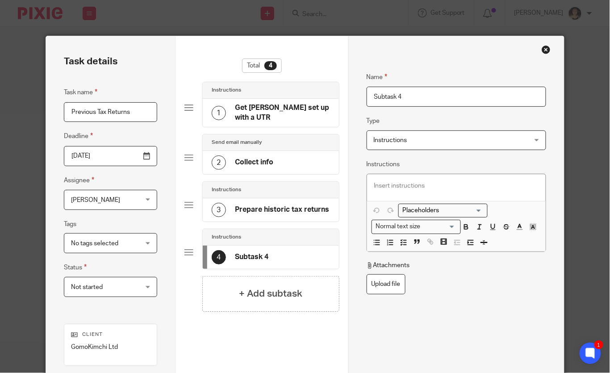
drag, startPoint x: 415, startPoint y: 99, endPoint x: 329, endPoint y: 99, distance: 85.7
click at [329, 99] on div "Task details Task name Previous Tax Returns Deadline 2025-09-17 Assignee Eilidh…" at bounding box center [304, 248] width 517 height 425
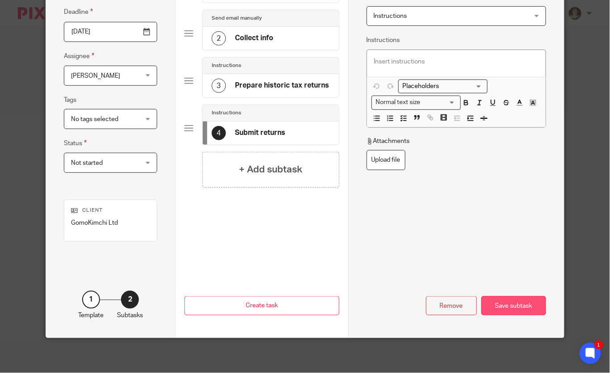
type input "Submit returns"
click at [512, 312] on div "Save subtask" at bounding box center [513, 305] width 65 height 19
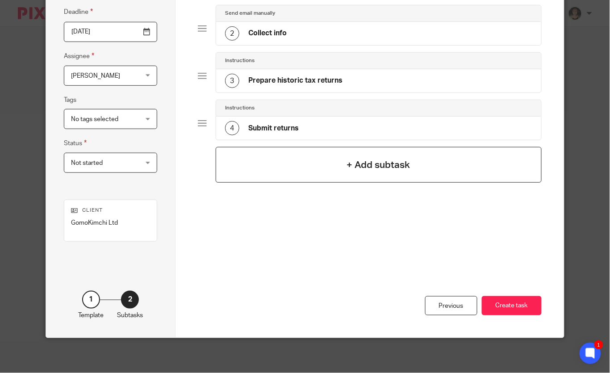
click at [369, 168] on h4 "+ Add subtask" at bounding box center [378, 165] width 63 height 14
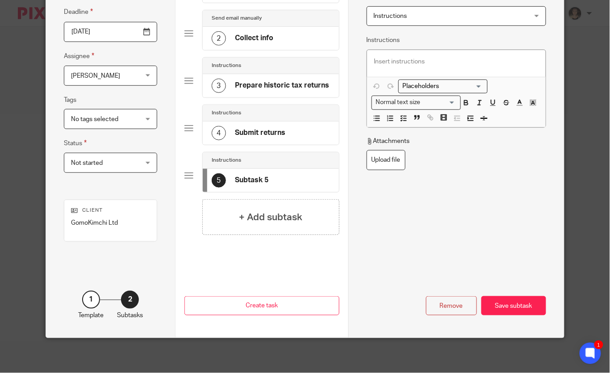
scroll to position [0, 0]
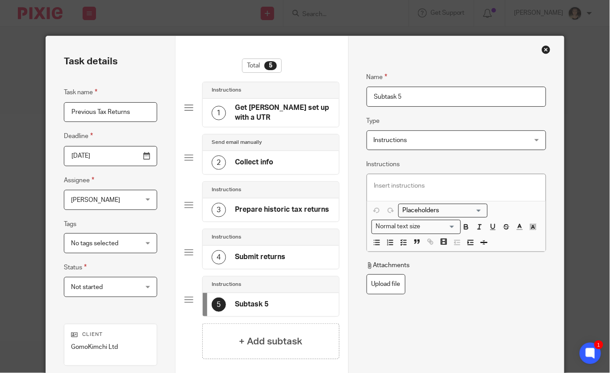
drag, startPoint x: 424, startPoint y: 96, endPoint x: 350, endPoint y: 95, distance: 73.2
click at [350, 95] on div "Name Get Eddie set up with a UTR Type Instructions Instructions Instructions Se…" at bounding box center [456, 248] width 216 height 425
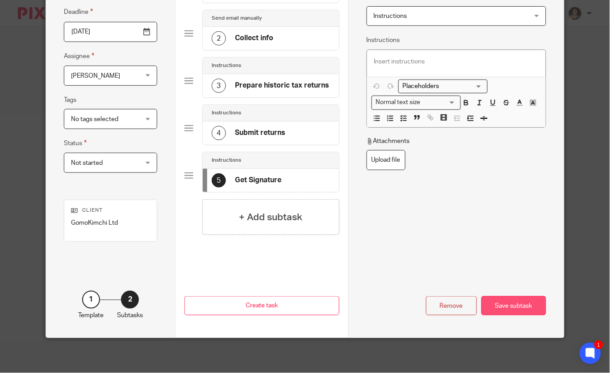
type input "Get Signature"
click at [504, 307] on div "Save subtask" at bounding box center [513, 305] width 65 height 19
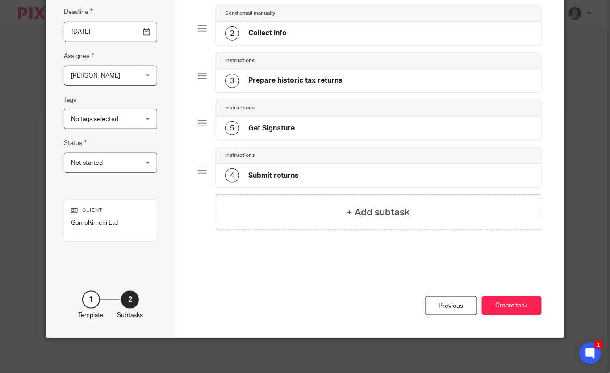
drag, startPoint x: 200, startPoint y: 168, endPoint x: 200, endPoint y: 111, distance: 57.1
click at [348, 225] on div "+ Add subtask" at bounding box center [378, 212] width 325 height 36
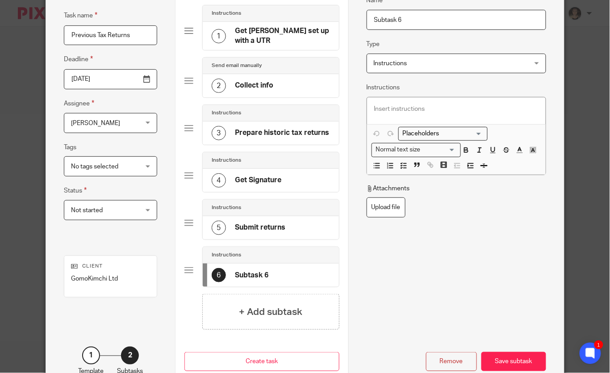
scroll to position [0, 0]
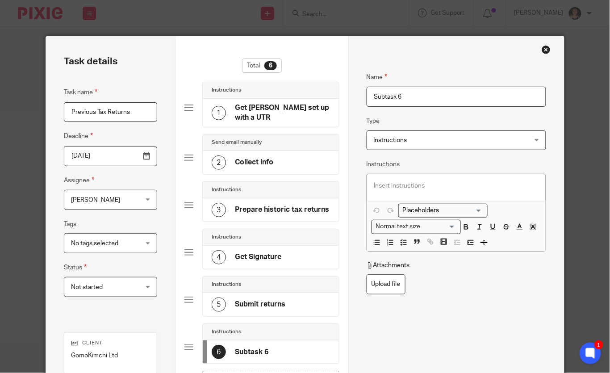
drag, startPoint x: 422, startPoint y: 99, endPoint x: 338, endPoint y: 95, distance: 84.0
click at [338, 95] on div "Task details Task name Previous Tax Returns Deadline 2025-09-17 Assignee Eilidh…" at bounding box center [304, 253] width 517 height 434
type input "Send confirmation"
click at [394, 134] on span "Instructions" at bounding box center [443, 140] width 138 height 19
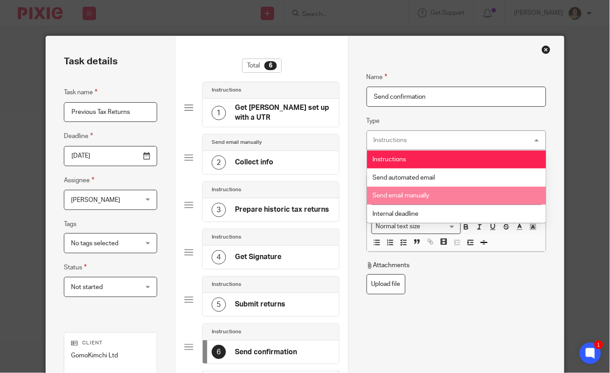
click at [404, 193] on span "Send email manually" at bounding box center [401, 195] width 57 height 6
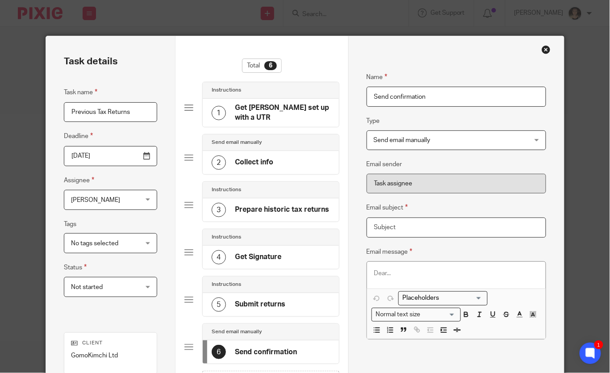
click at [401, 231] on input "Email subject" at bounding box center [456, 227] width 179 height 20
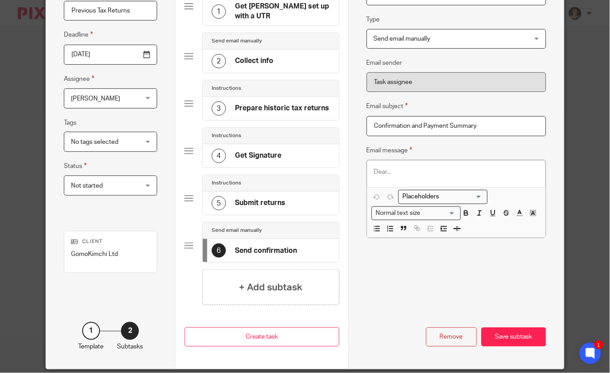
scroll to position [124, 0]
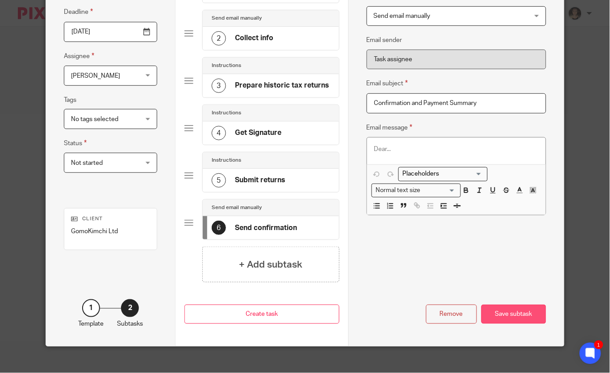
type input "Confirmation and Payment Summary"
click at [510, 304] on div "Save subtask" at bounding box center [513, 313] width 65 height 19
click at [386, 150] on p at bounding box center [456, 149] width 164 height 9
click at [499, 304] on div "Save subtask" at bounding box center [513, 313] width 65 height 19
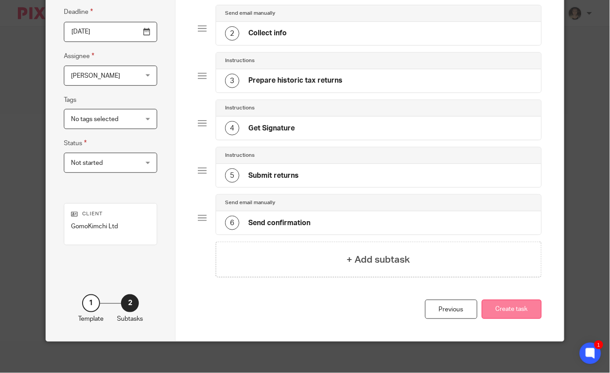
click at [504, 308] on button "Create task" at bounding box center [512, 309] width 60 height 19
